Goal: Transaction & Acquisition: Obtain resource

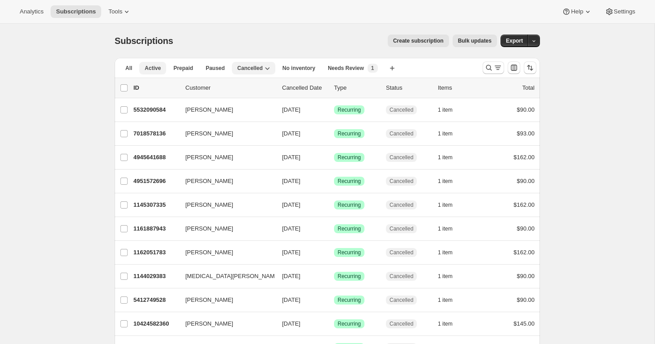
click at [153, 67] on span "Active" at bounding box center [153, 67] width 16 height 7
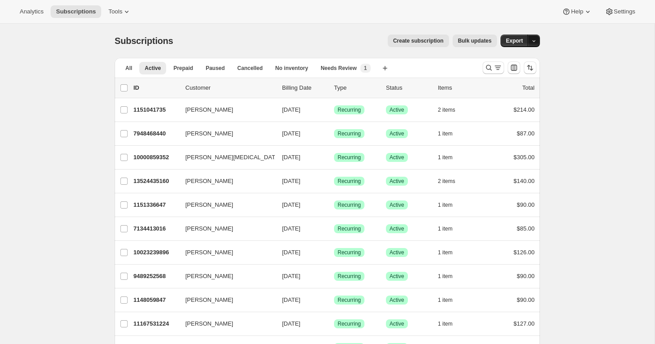
click at [536, 40] on icon "button" at bounding box center [534, 41] width 6 height 6
click at [518, 43] on span "Export" at bounding box center [514, 40] width 17 height 7
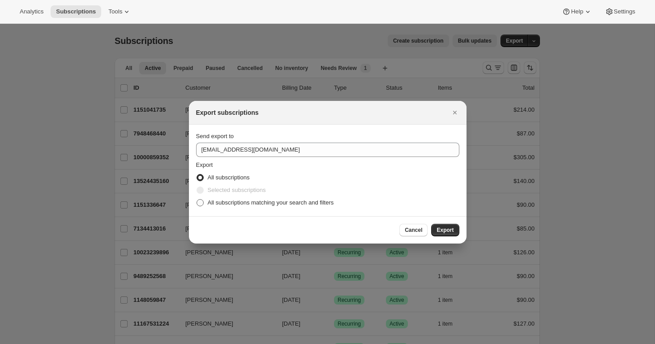
click at [201, 202] on span ":ra:" at bounding box center [200, 202] width 7 height 7
click at [197, 199] on input "All subscriptions matching your search and filters" at bounding box center [197, 199] width 0 height 0
radio input "true"
click at [439, 229] on span "Export" at bounding box center [445, 229] width 17 height 7
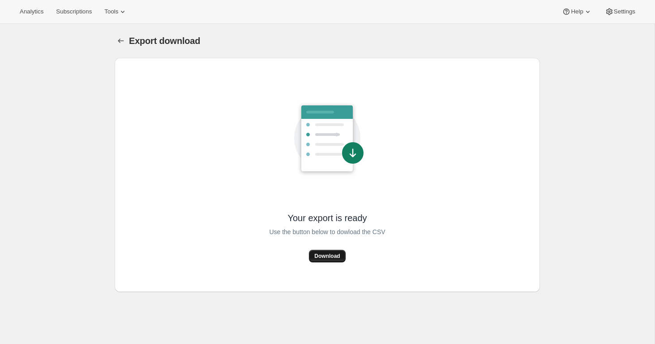
click at [322, 256] on span "Download" at bounding box center [327, 255] width 26 height 7
